Goal: Task Accomplishment & Management: Complete application form

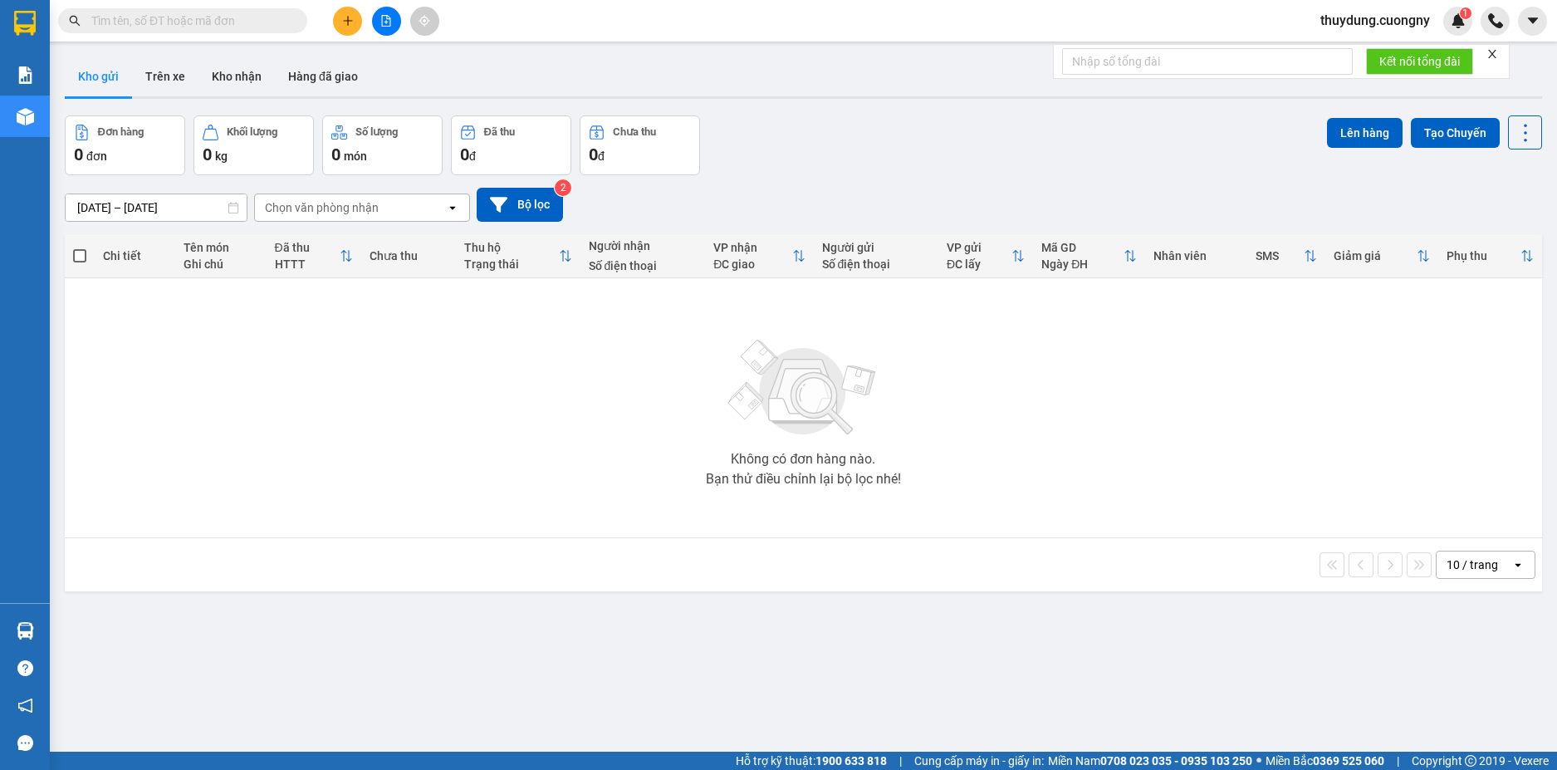
click at [351, 21] on icon "plus" at bounding box center [347, 20] width 9 height 1
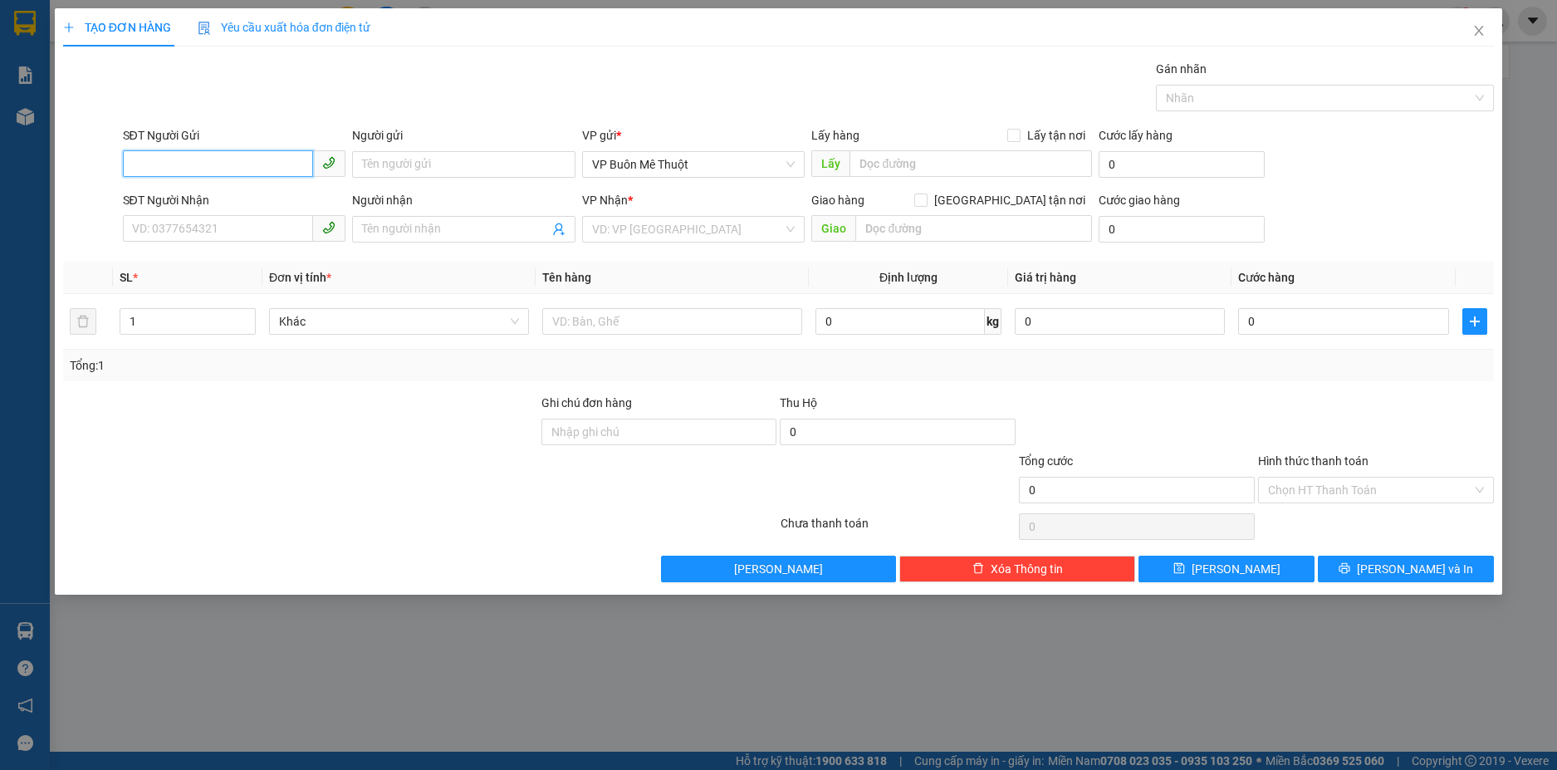
click at [224, 165] on input "SĐT Người Gửi" at bounding box center [218, 163] width 191 height 27
click at [185, 198] on div "0838070104" at bounding box center [234, 198] width 203 height 18
type input "0838070104"
type input "0971118065"
type input "Cầu Vượt [GEOGRAPHIC_DATA]"
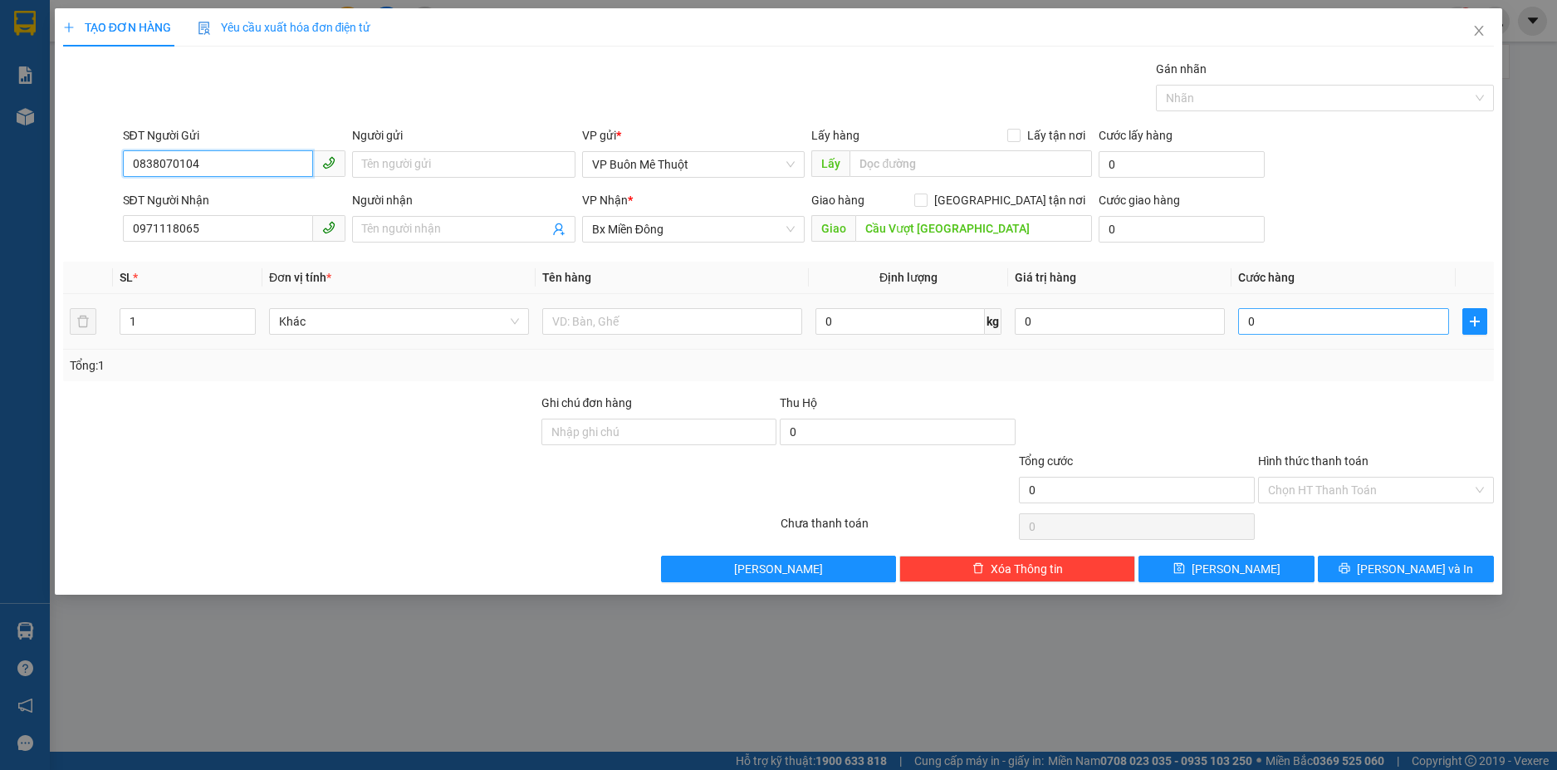
type input "0838070104"
click at [1276, 316] on input "0" at bounding box center [1343, 321] width 210 height 27
type input "5"
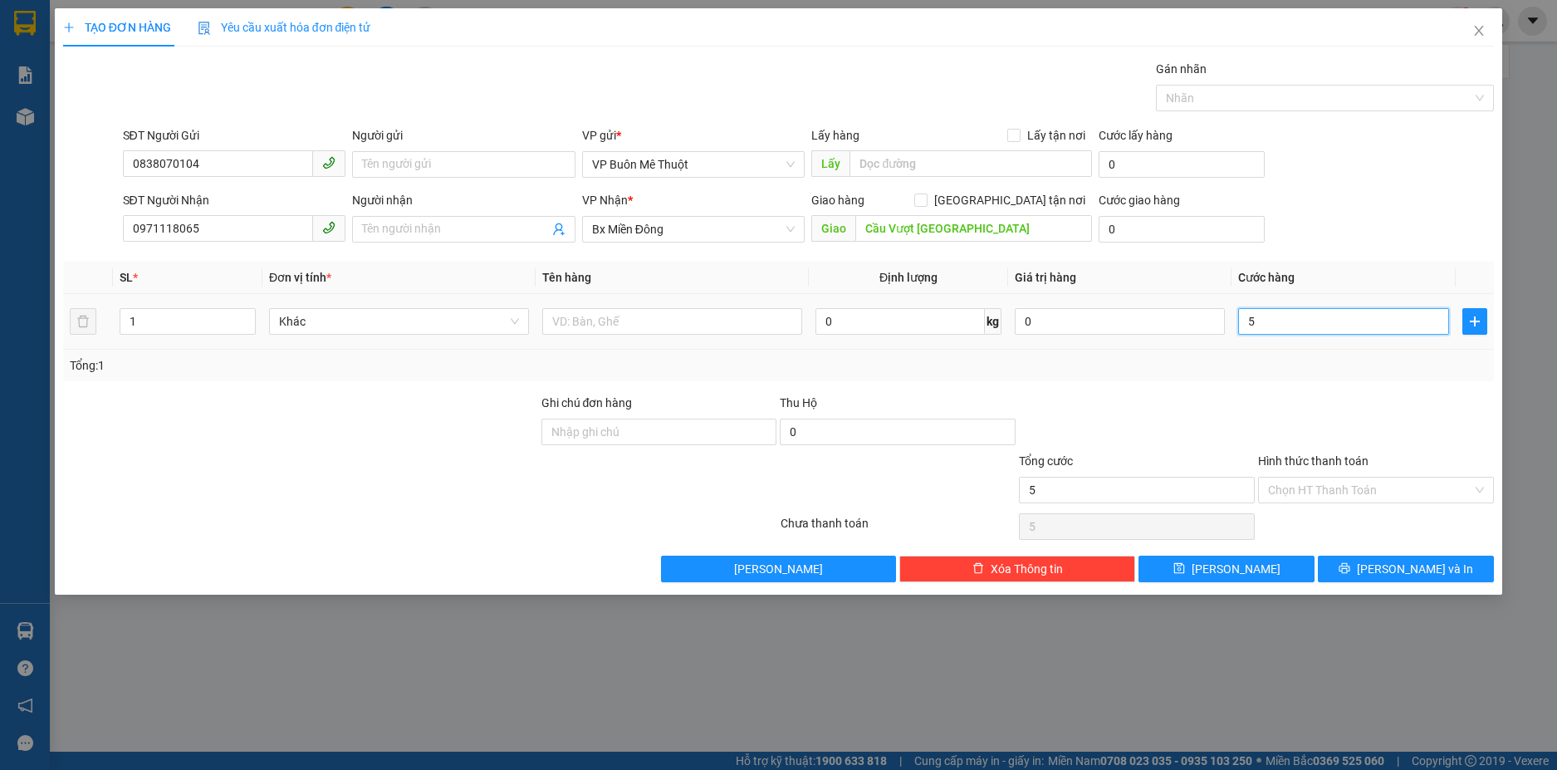
type input "50"
type input "500"
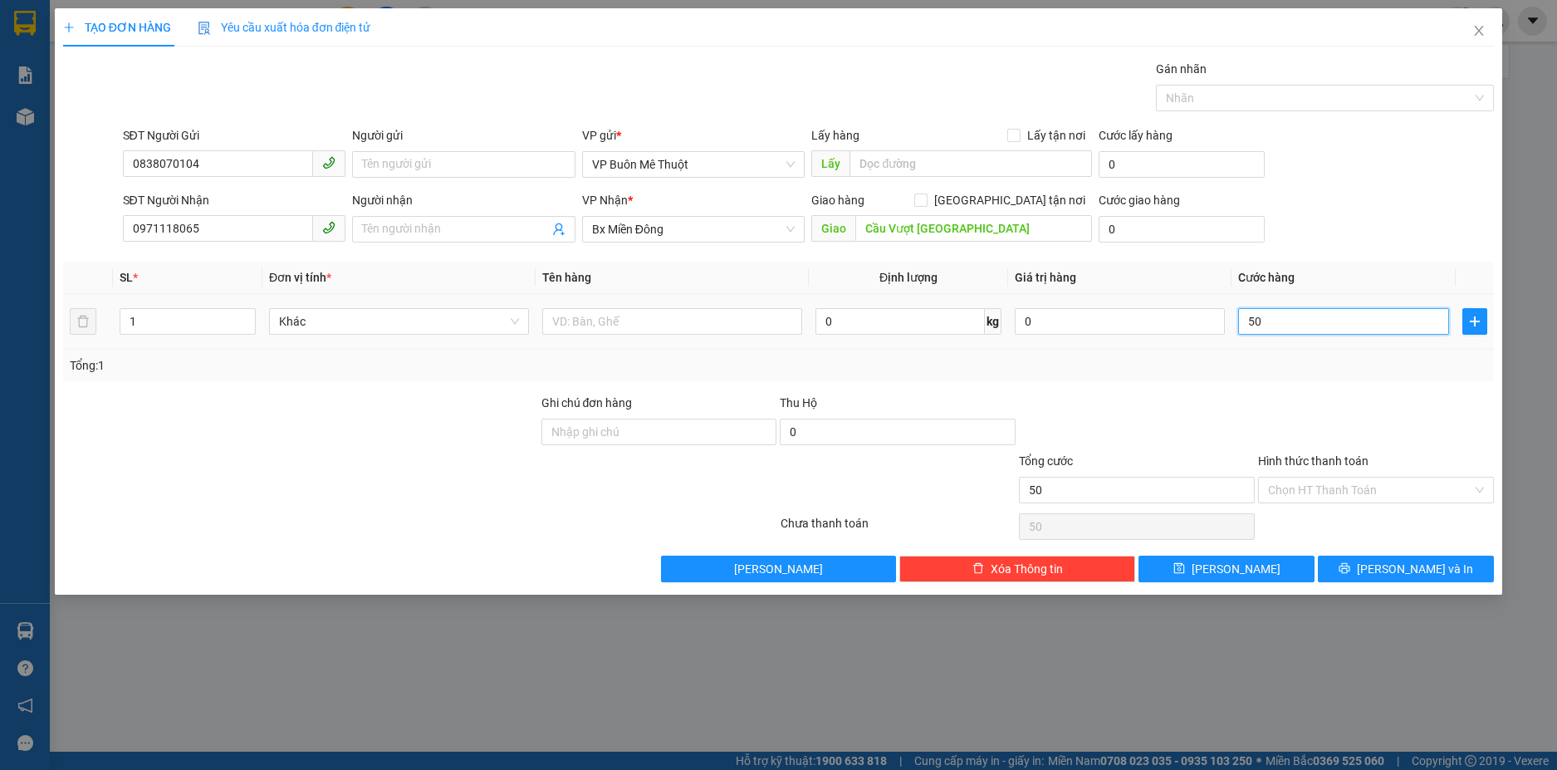
type input "500"
type input "5.000"
type input "50.000"
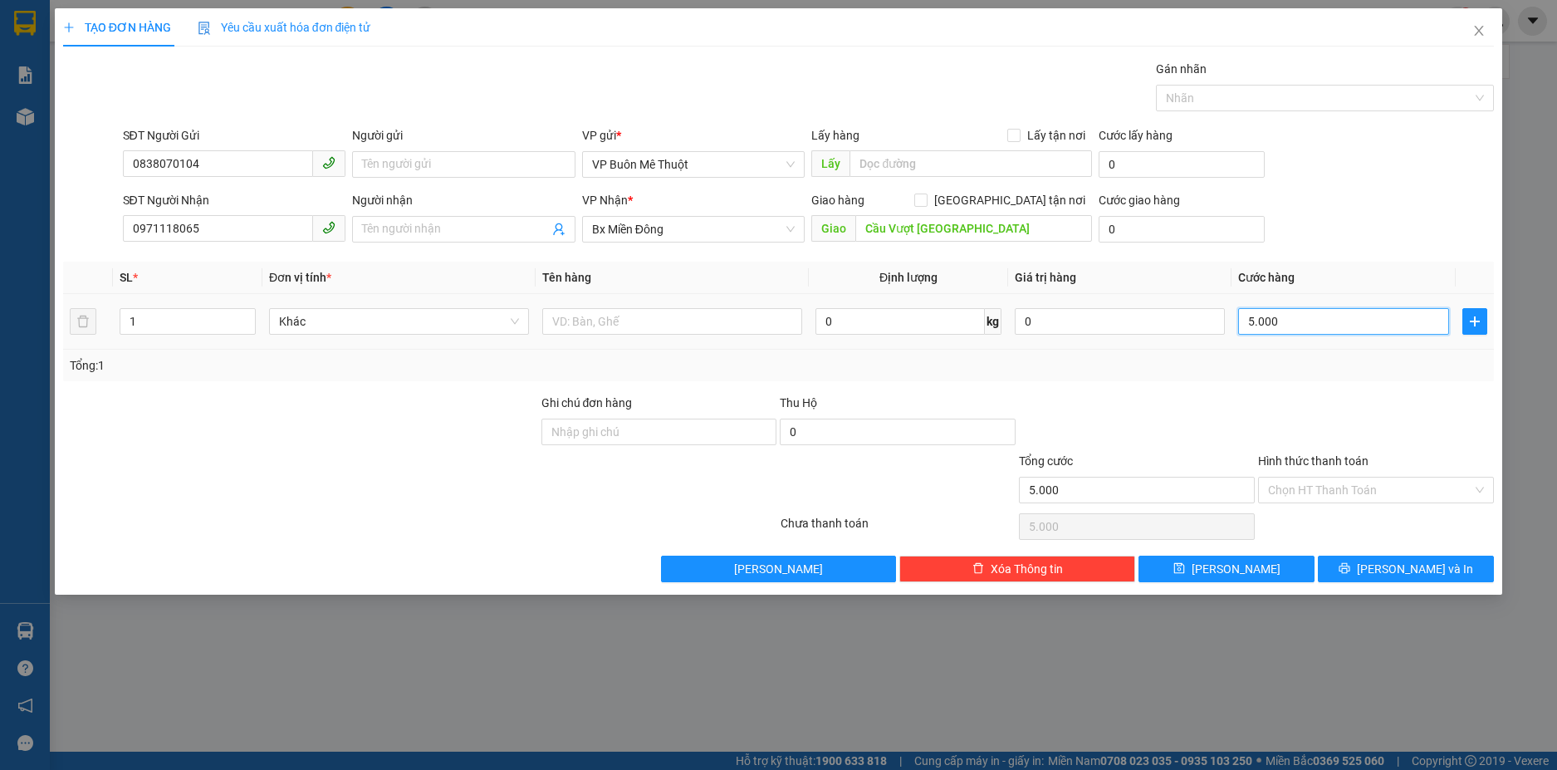
type input "50.000"
click at [1364, 572] on button "[PERSON_NAME] và In" at bounding box center [1406, 569] width 176 height 27
